Goal: Task Accomplishment & Management: Complete application form

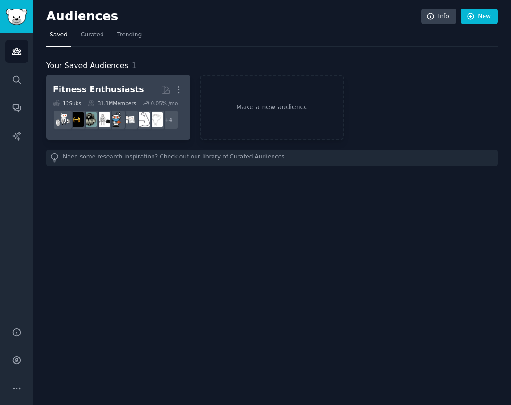
click at [101, 89] on div "Fitness Enthusiasts" at bounding box center [98, 90] width 91 height 12
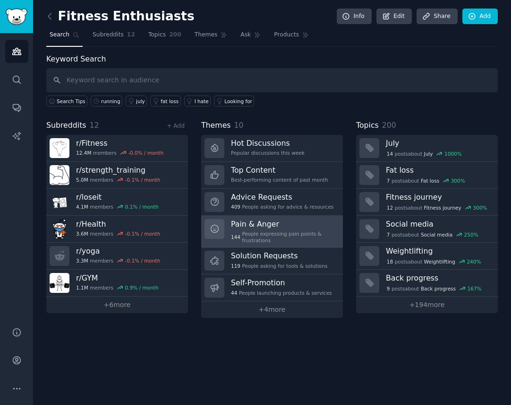
click at [247, 225] on h3 "Pain & Anger" at bounding box center [283, 224] width 105 height 10
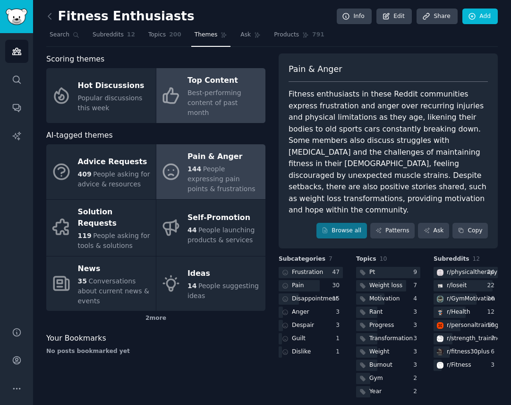
click at [217, 92] on span "Best-performing content of past month" at bounding box center [215, 102] width 54 height 27
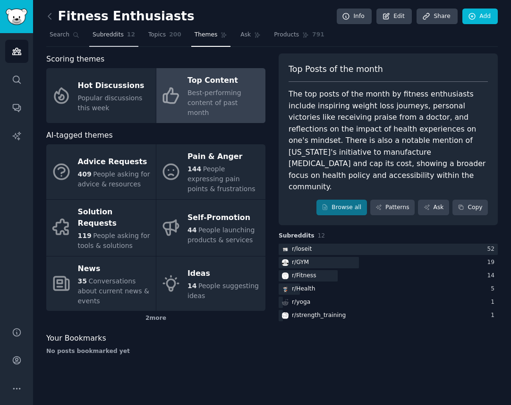
click at [128, 38] on span "12" at bounding box center [131, 35] width 8 height 9
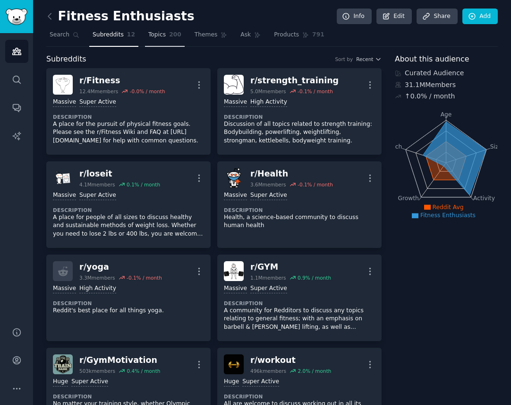
click at [156, 35] on span "Topics" at bounding box center [156, 35] width 17 height 9
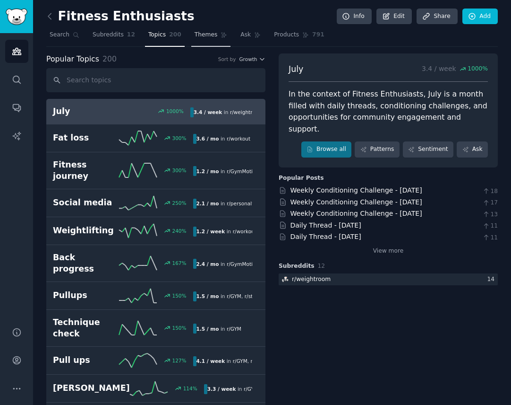
click at [199, 33] on span "Themes" at bounding box center [206, 35] width 23 height 9
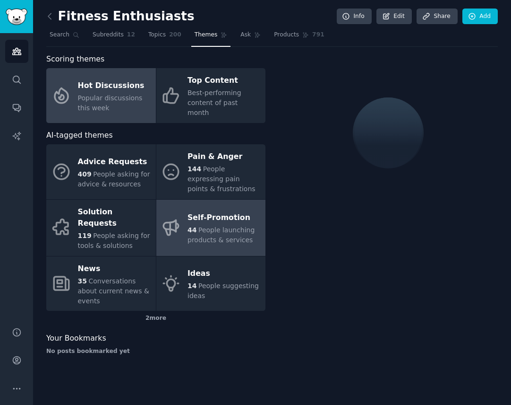
click at [239, 226] on span "People launching products & services" at bounding box center [221, 234] width 67 height 17
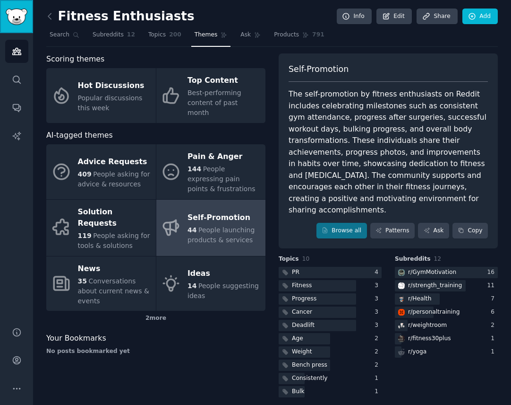
click at [17, 13] on img "Sidebar" at bounding box center [17, 17] width 22 height 17
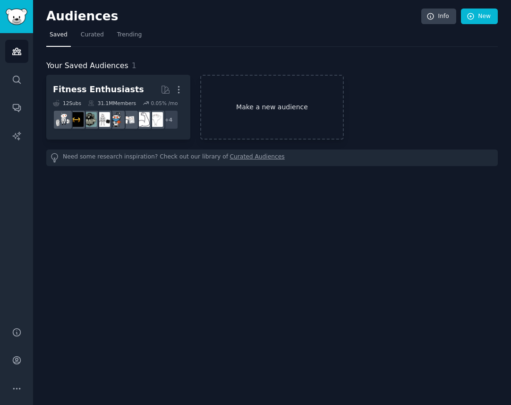
click at [243, 97] on link "Make a new audience" at bounding box center [272, 107] width 144 height 65
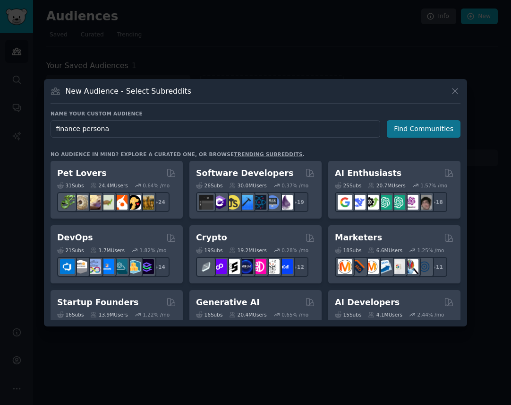
type input "finance personal"
click button "Find Communities" at bounding box center [424, 128] width 74 height 17
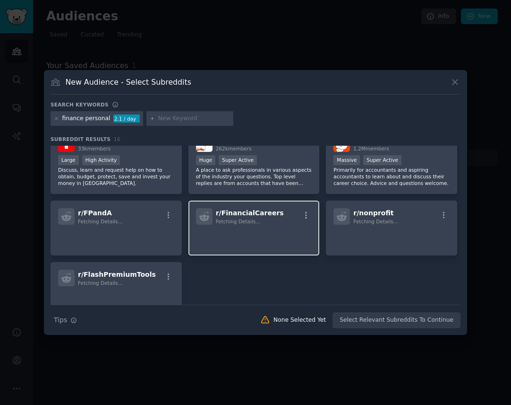
scroll to position [283, 0]
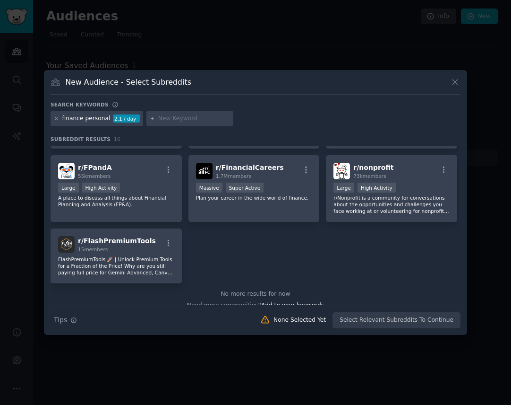
click at [362, 321] on div "Search Tips Tips None Selected Yet Select Relevant Subreddits To Continue" at bounding box center [256, 316] width 410 height 24
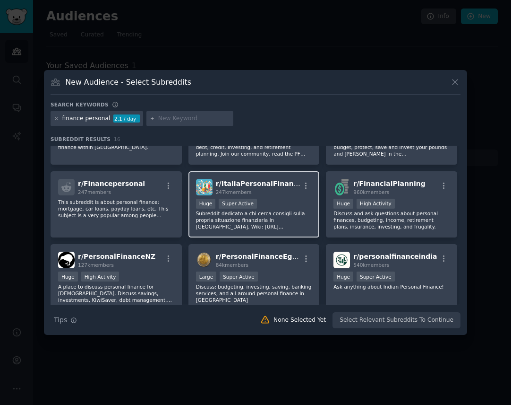
scroll to position [0, 0]
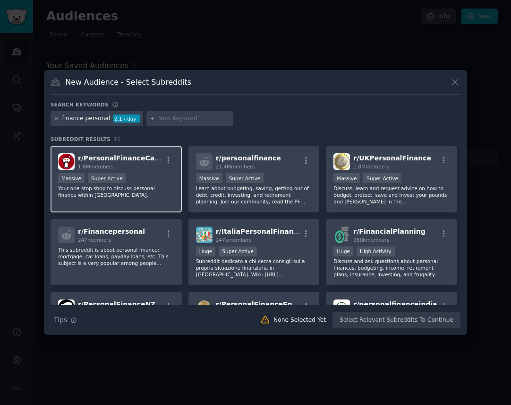
click at [131, 182] on div ">= 95th percentile for submissions / day Massive Super Active" at bounding box center [116, 179] width 116 height 12
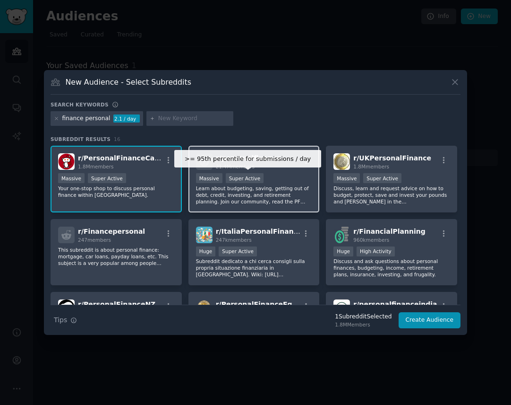
click at [258, 181] on div "Super Active" at bounding box center [245, 178] width 38 height 10
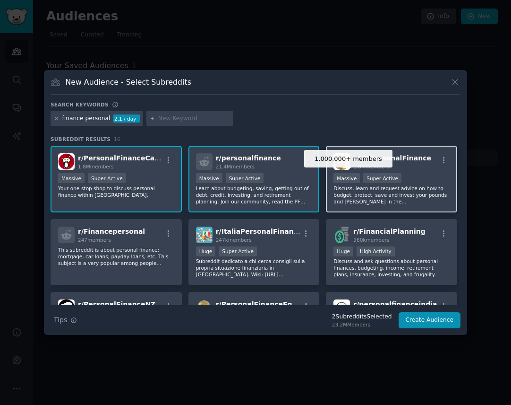
click at [354, 182] on div "Massive" at bounding box center [347, 178] width 26 height 10
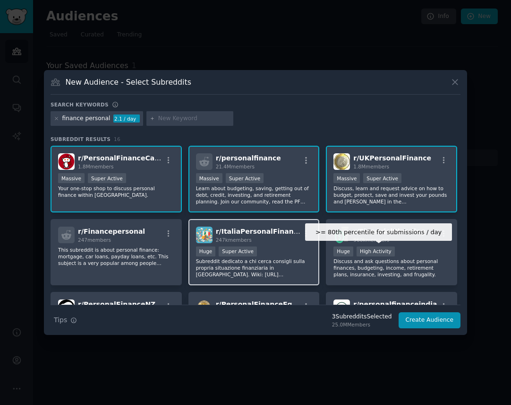
drag, startPoint x: 357, startPoint y: 250, endPoint x: 294, endPoint y: 254, distance: 63.5
click at [357, 250] on div "High Activity" at bounding box center [376, 251] width 38 height 10
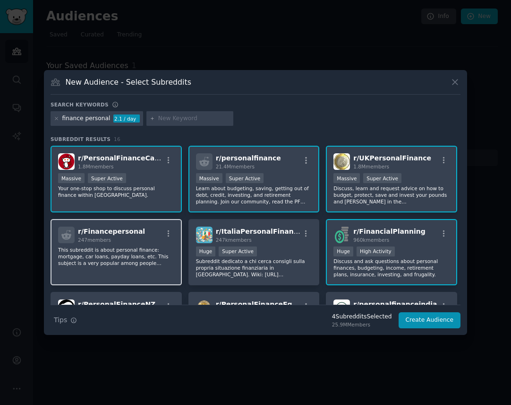
drag, startPoint x: 255, startPoint y: 257, endPoint x: 145, endPoint y: 256, distance: 109.7
click at [255, 257] on div ">= 95th percentile for submissions / day Huge Super Active" at bounding box center [254, 252] width 116 height 12
click at [126, 257] on p "This subreddit is about personal finance: mortgage, car loans, payday loans, et…" at bounding box center [116, 256] width 116 height 20
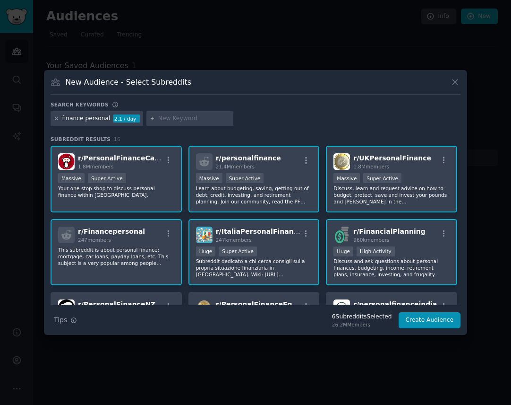
scroll to position [182, 0]
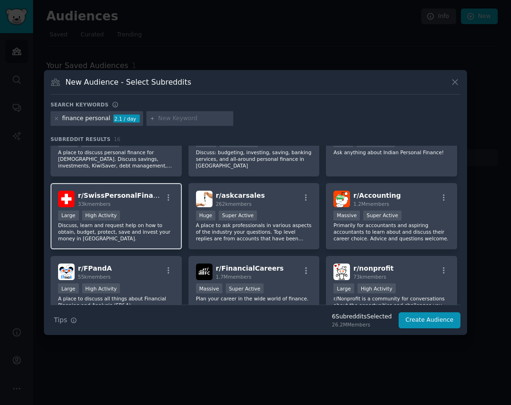
click at [146, 206] on div "33k members" at bounding box center [120, 203] width 85 height 7
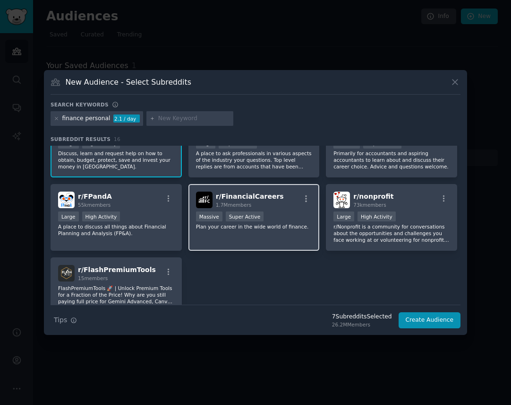
scroll to position [255, 0]
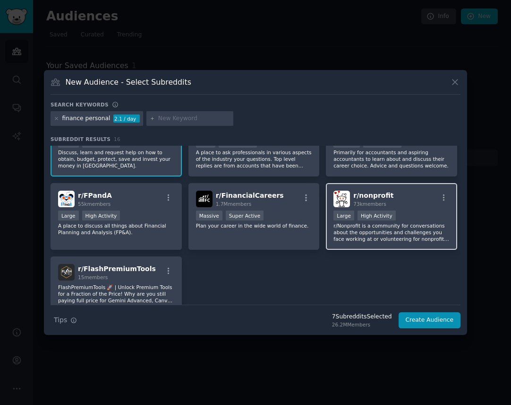
click at [371, 209] on div "r/ nonprofit 73k members Large High Activity r/Nonprofit is a community for con…" at bounding box center [391, 216] width 131 height 67
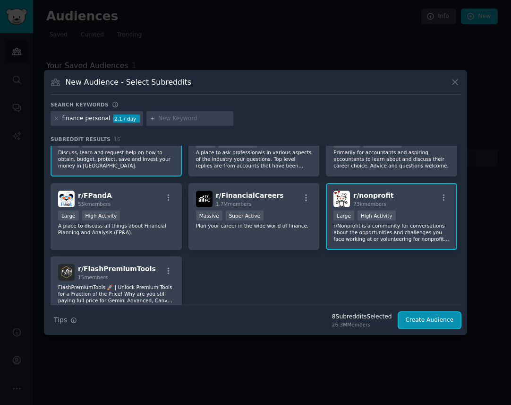
click at [414, 323] on button "Create Audience" at bounding box center [430, 320] width 62 height 16
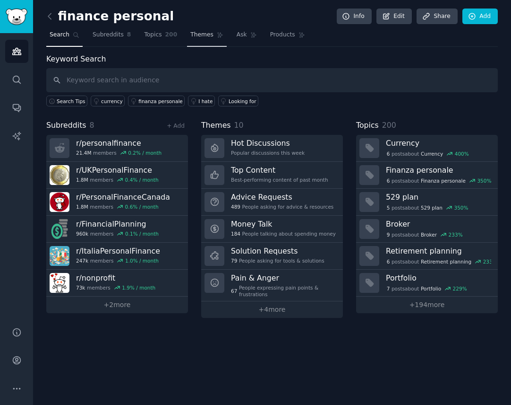
click at [195, 36] on span "Themes" at bounding box center [202, 35] width 23 height 9
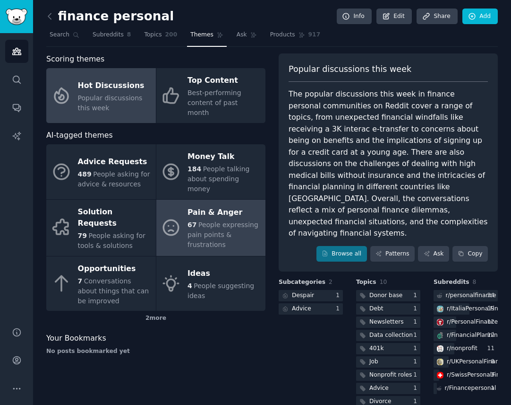
click at [217, 221] on span "People expressing pain points & frustrations" at bounding box center [223, 234] width 71 height 27
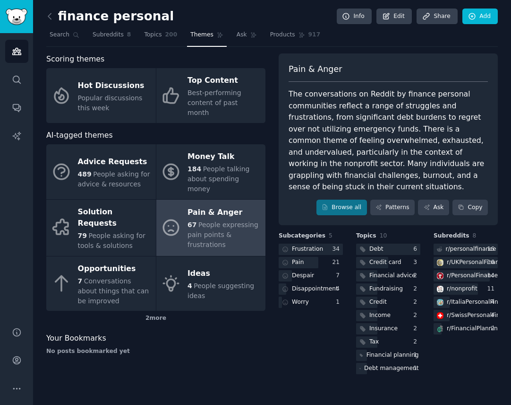
click at [312, 143] on div "The conversations on Reddit by finance personal communities reflect a range of …" at bounding box center [388, 140] width 199 height 104
copy div "overwhelmed"
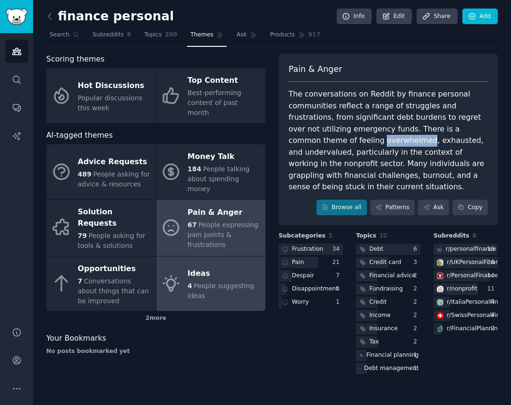
click at [212, 282] on span "People suggesting ideas" at bounding box center [221, 290] width 67 height 17
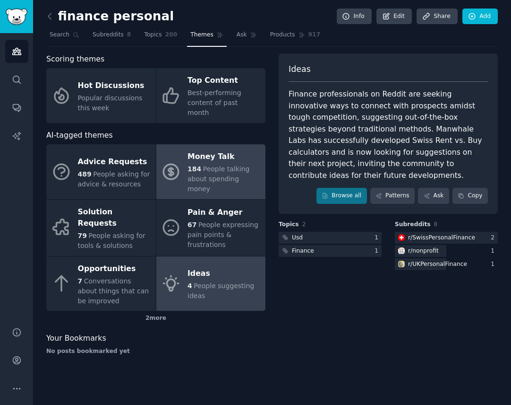
click at [202, 149] on div "Money Talk" at bounding box center [224, 156] width 73 height 15
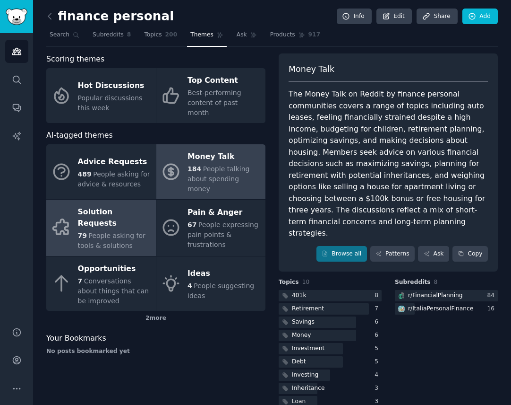
click at [99, 231] on div "79 People asking for tools & solutions" at bounding box center [114, 241] width 73 height 20
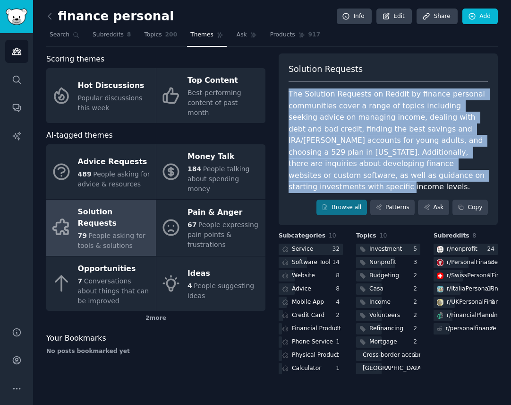
drag, startPoint x: 458, startPoint y: 179, endPoint x: 289, endPoint y: 92, distance: 190.3
click at [289, 92] on div "The Solution Requests on Reddit by finance personal communities cover a range o…" at bounding box center [388, 140] width 199 height 104
copy div "The Solution Requests on Reddit by finance personal communities cover a range o…"
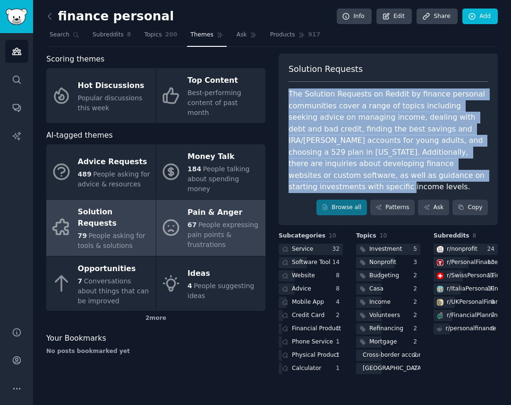
click at [238, 221] on span "People expressing pain points & frustrations" at bounding box center [223, 234] width 71 height 27
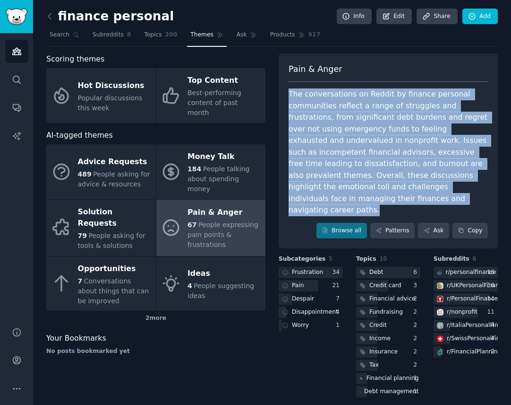
drag, startPoint x: 348, startPoint y: 204, endPoint x: 276, endPoint y: 97, distance: 129.4
click at [276, 97] on div "Scoring themes Hot Discussions Popular discussions this week Top Content Best-p…" at bounding box center [272, 226] width 452 height 346
copy div "The conversations on Reddit by finance personal communities reflect a range of …"
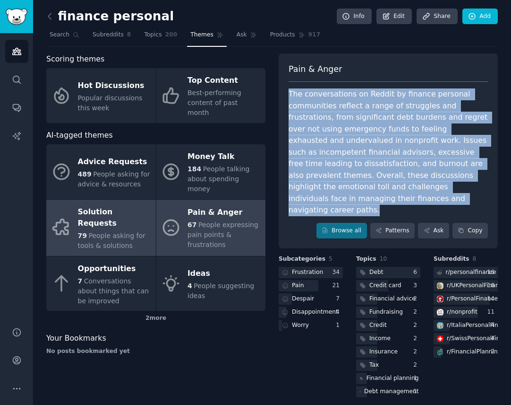
click at [114, 232] on span "People asking for tools & solutions" at bounding box center [112, 240] width 68 height 17
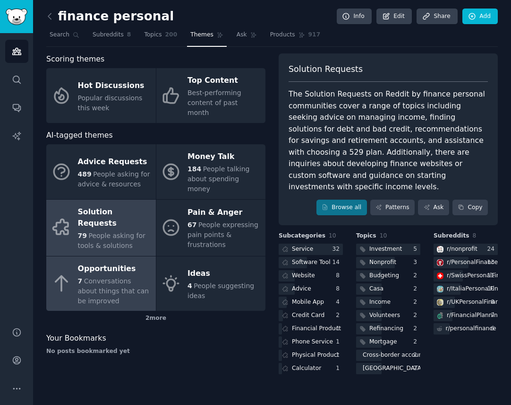
click at [107, 277] on span "Conversations about things that can be improved" at bounding box center [113, 290] width 71 height 27
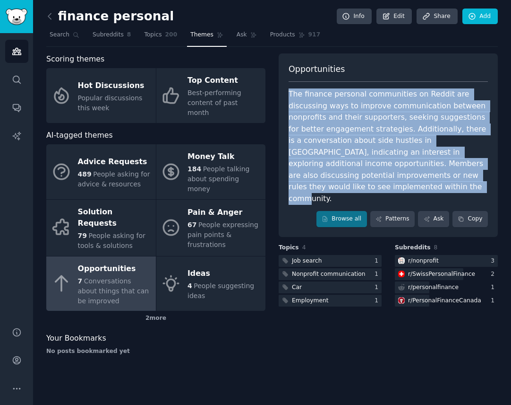
drag, startPoint x: 330, startPoint y: 189, endPoint x: 278, endPoint y: 94, distance: 108.3
click at [278, 94] on div "Scoring themes Hot Discussions Popular discussions this week Top Content Best-p…" at bounding box center [272, 207] width 452 height 309
copy div "The finance personal communities on Reddit are discussing ways to improve commu…"
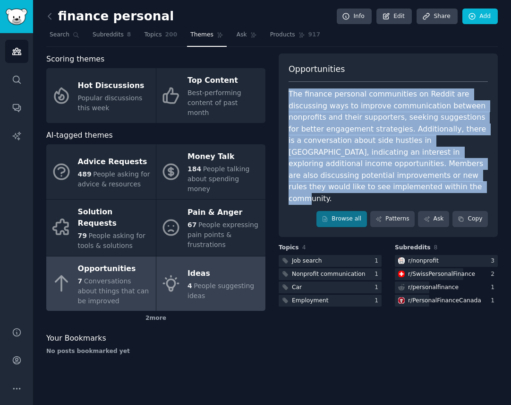
click at [203, 282] on span "People suggesting ideas" at bounding box center [221, 290] width 67 height 17
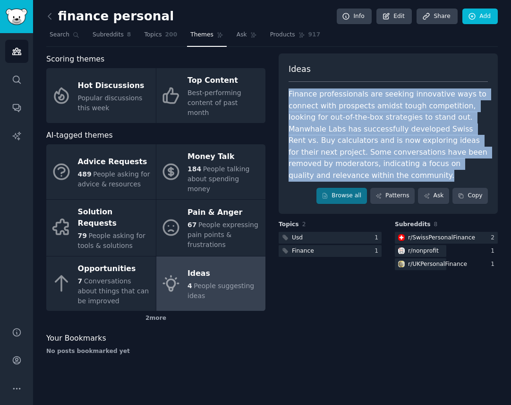
drag, startPoint x: 338, startPoint y: 180, endPoint x: 285, endPoint y: 97, distance: 98.0
click at [285, 97] on div "Ideas Finance professionals are seeking innovative ways to connect with prospec…" at bounding box center [388, 133] width 219 height 160
copy div "Finance professionals are seeking innovative ways to connect with prospects ami…"
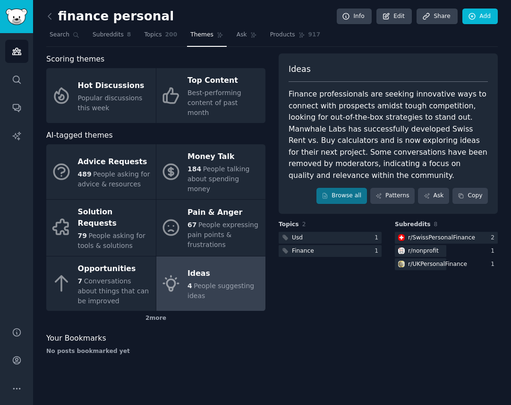
click at [375, 44] on nav "Search Subreddits 8 Topics 200 Themes Ask Products 917" at bounding box center [272, 36] width 452 height 19
